Goal: Use online tool/utility: Utilize a website feature to perform a specific function

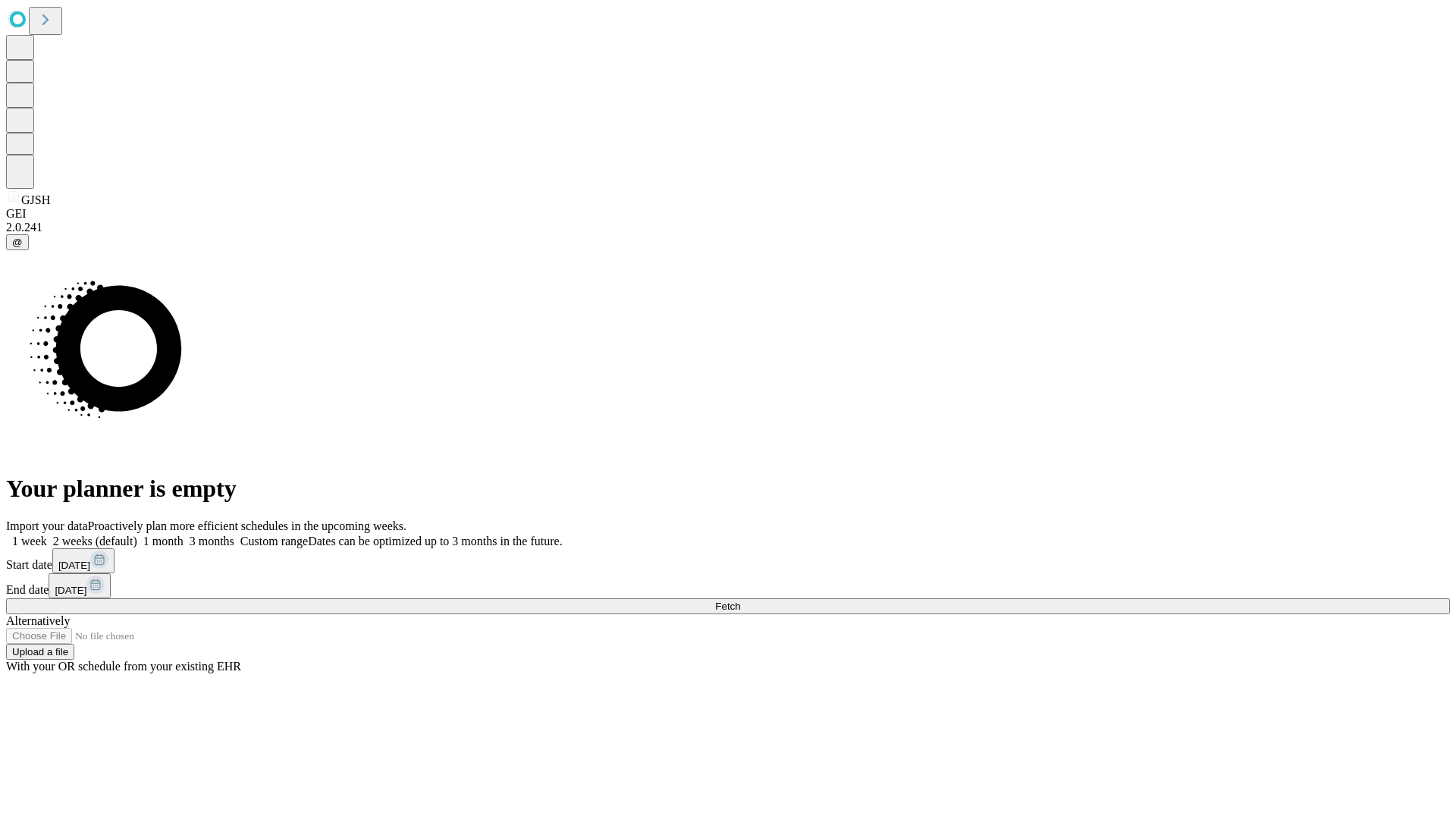
click at [740, 600] on span "Fetch" at bounding box center [727, 606] width 25 height 12
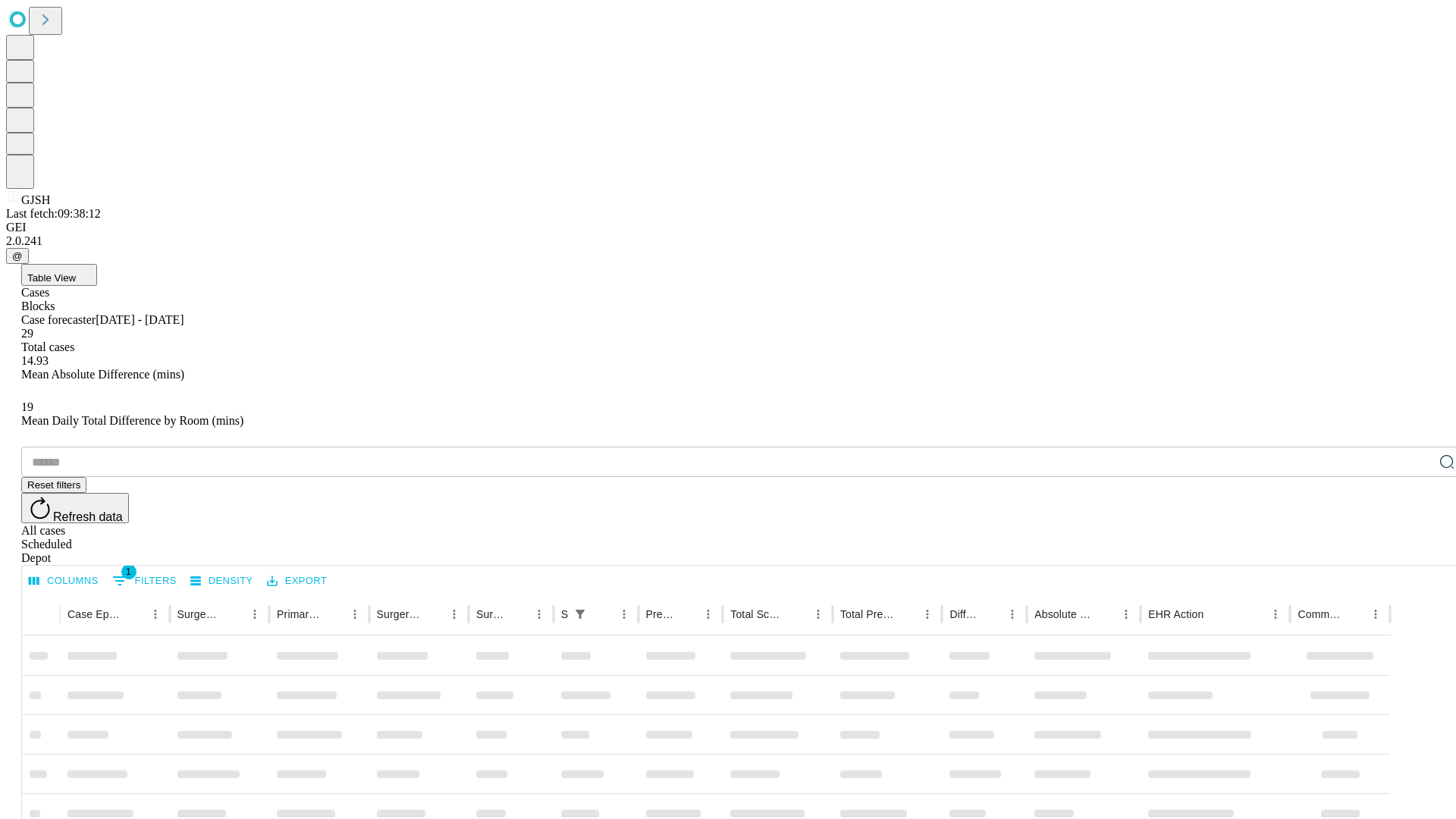
click at [76, 272] on span "Table View" at bounding box center [51, 277] width 49 height 12
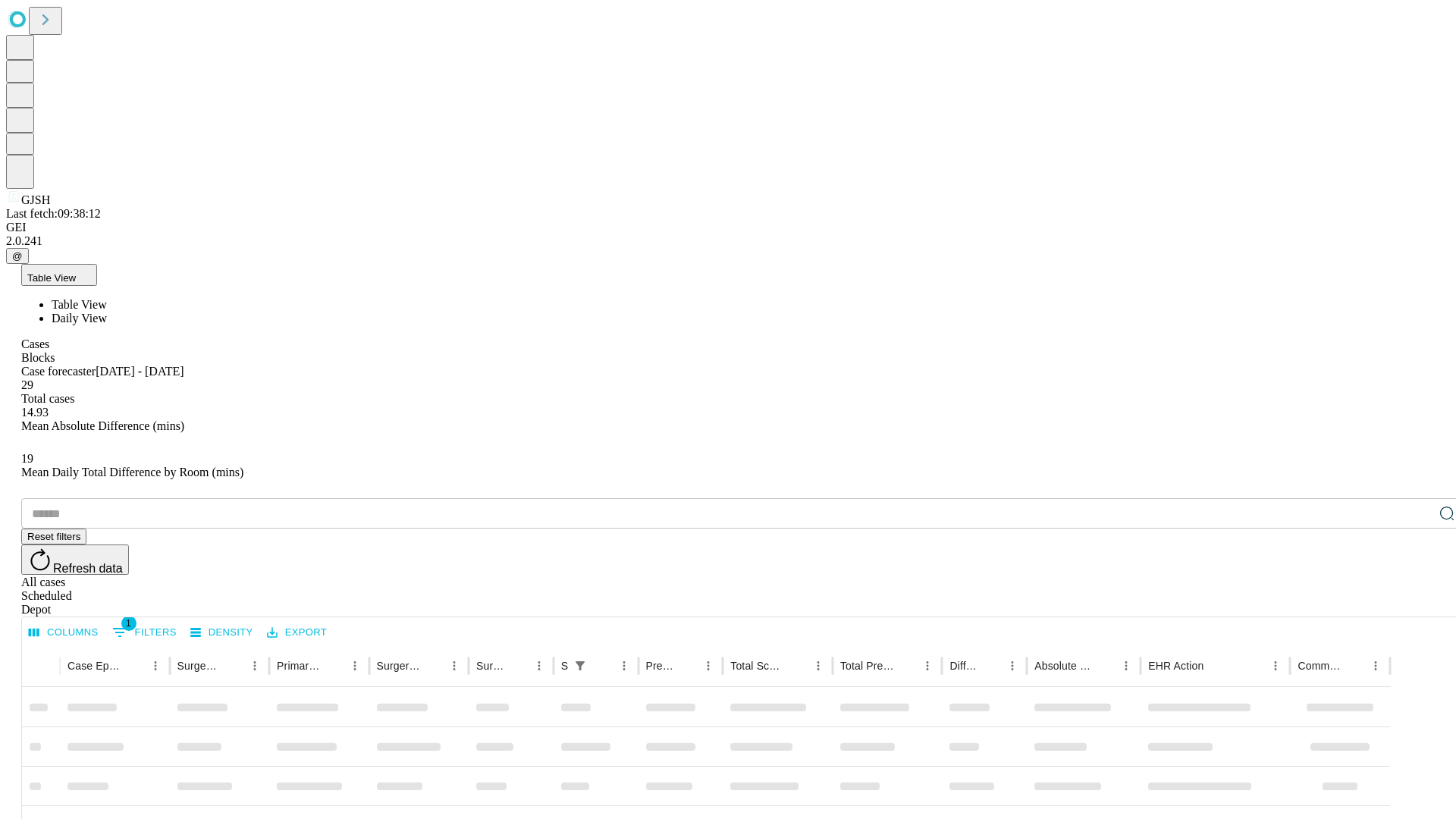
click at [107, 311] on span "Daily View" at bounding box center [80, 318] width 56 height 13
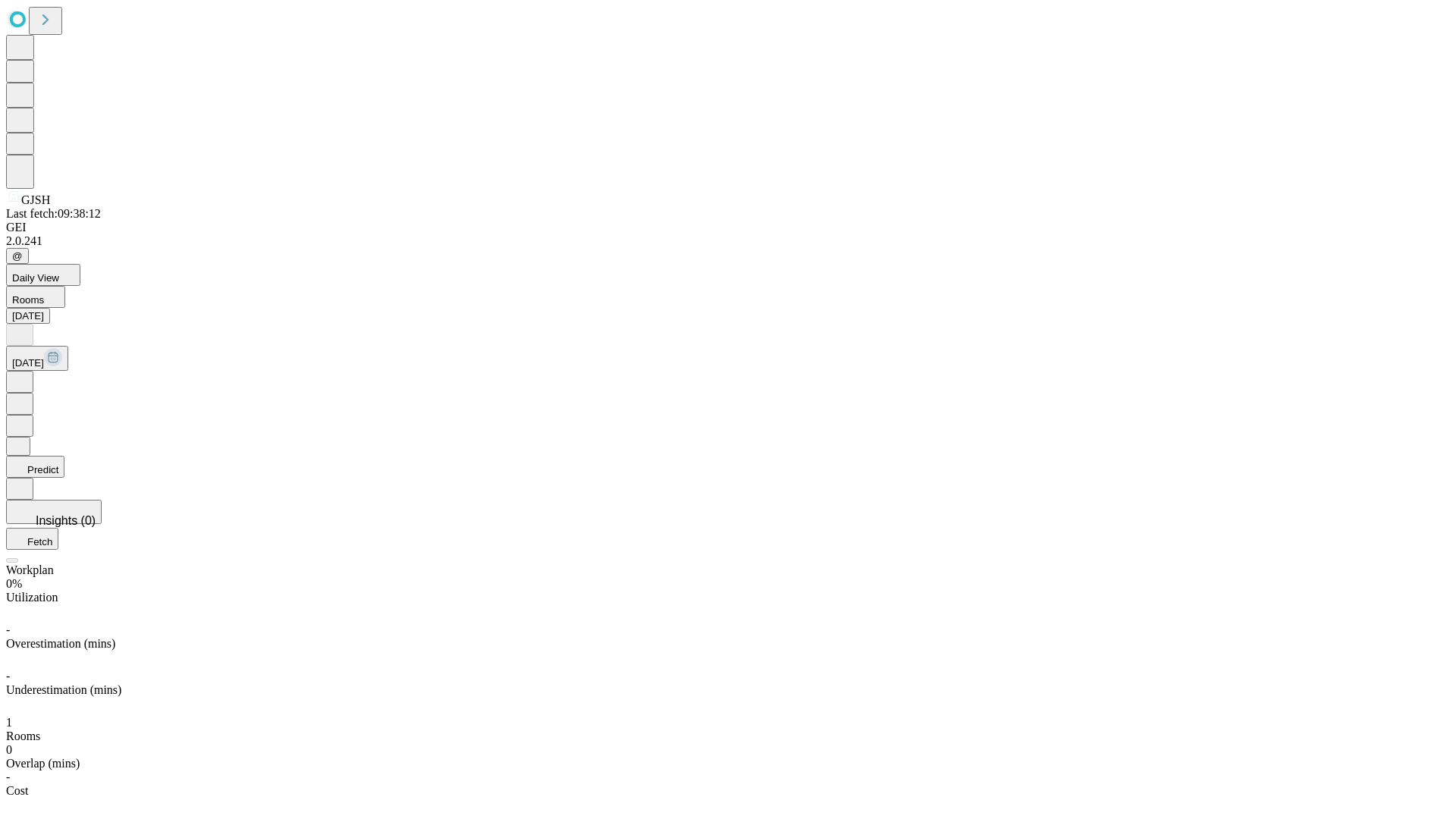
click at [64, 456] on button "Predict" at bounding box center [36, 467] width 59 height 22
